Goal: Check status

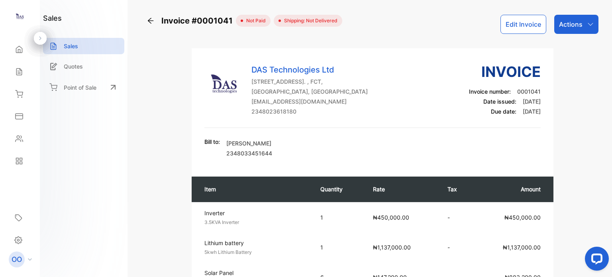
scroll to position [80, 0]
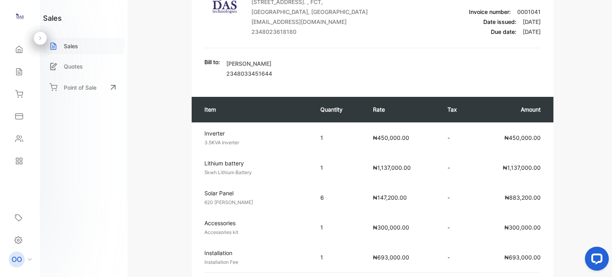
click at [78, 45] on div "Sales" at bounding box center [83, 46] width 81 height 16
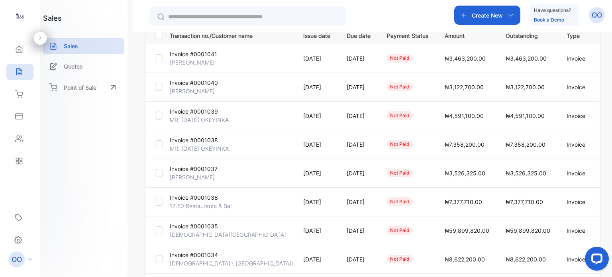
scroll to position [70, 0]
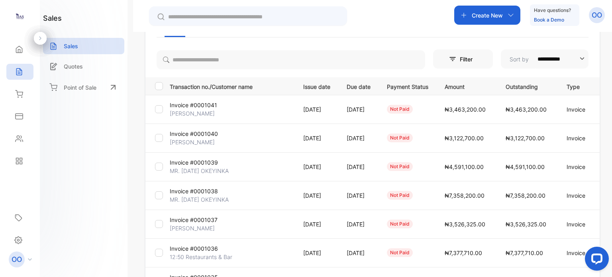
click at [294, 170] on td "[DATE]" at bounding box center [315, 166] width 43 height 29
click at [303, 194] on p "[DATE]" at bounding box center [316, 195] width 27 height 8
click at [222, 197] on p "MR. [DATE] OKEYINKA" at bounding box center [199, 199] width 59 height 8
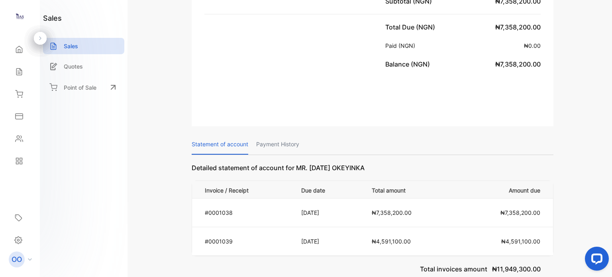
scroll to position [316, 0]
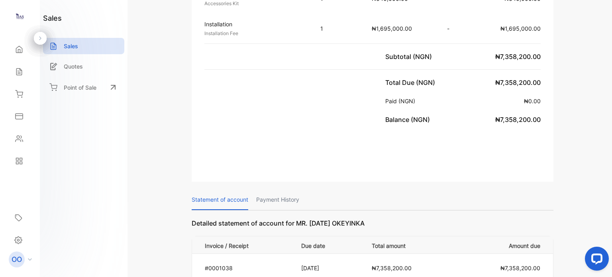
click at [484, 34] on tr "Installation Installation Fee Unit price: ₦1,695,000.00 1 ₦1,695,000.00 - ₦1,69…" at bounding box center [373, 29] width 362 height 30
